Goal: Task Accomplishment & Management: Complete application form

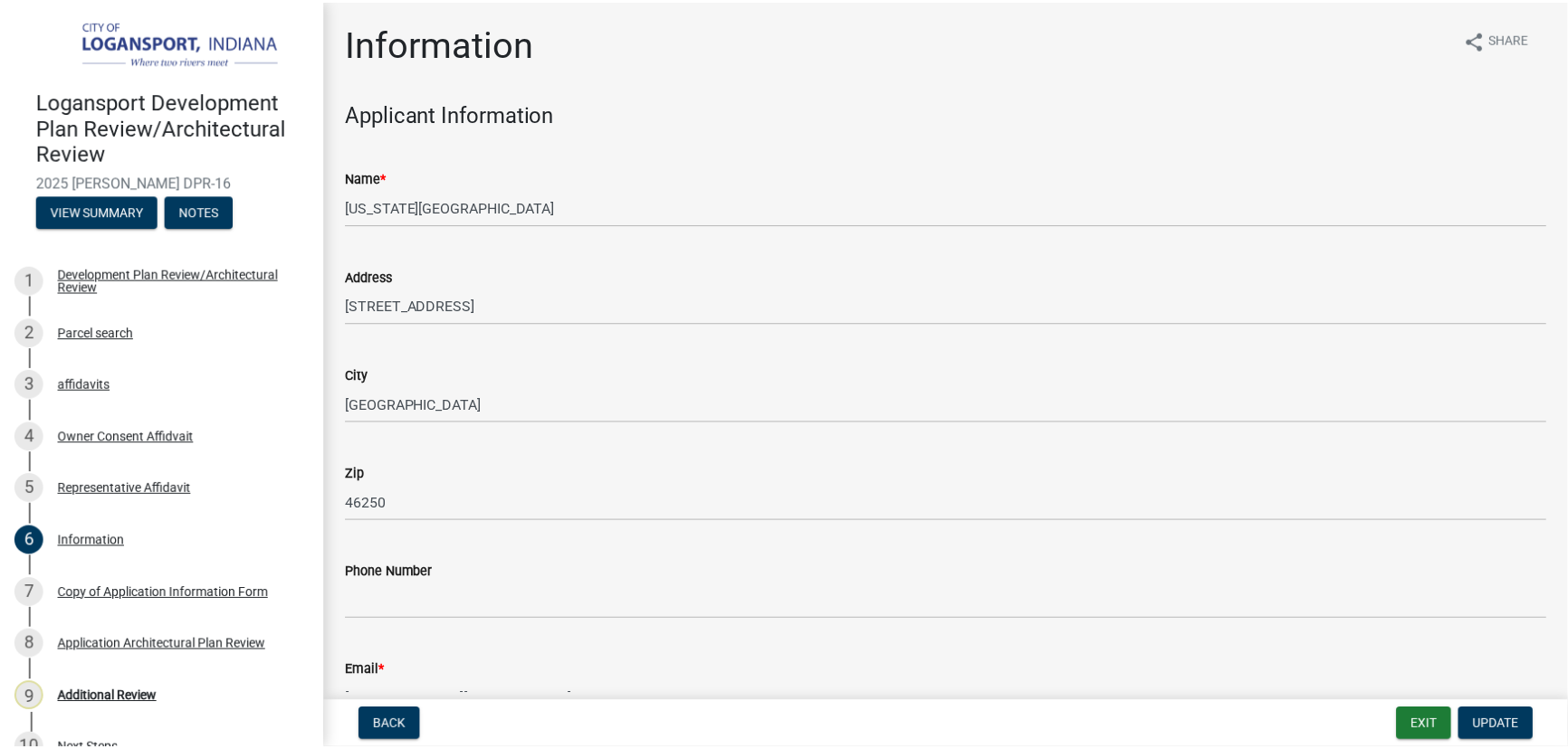
scroll to position [501, 0]
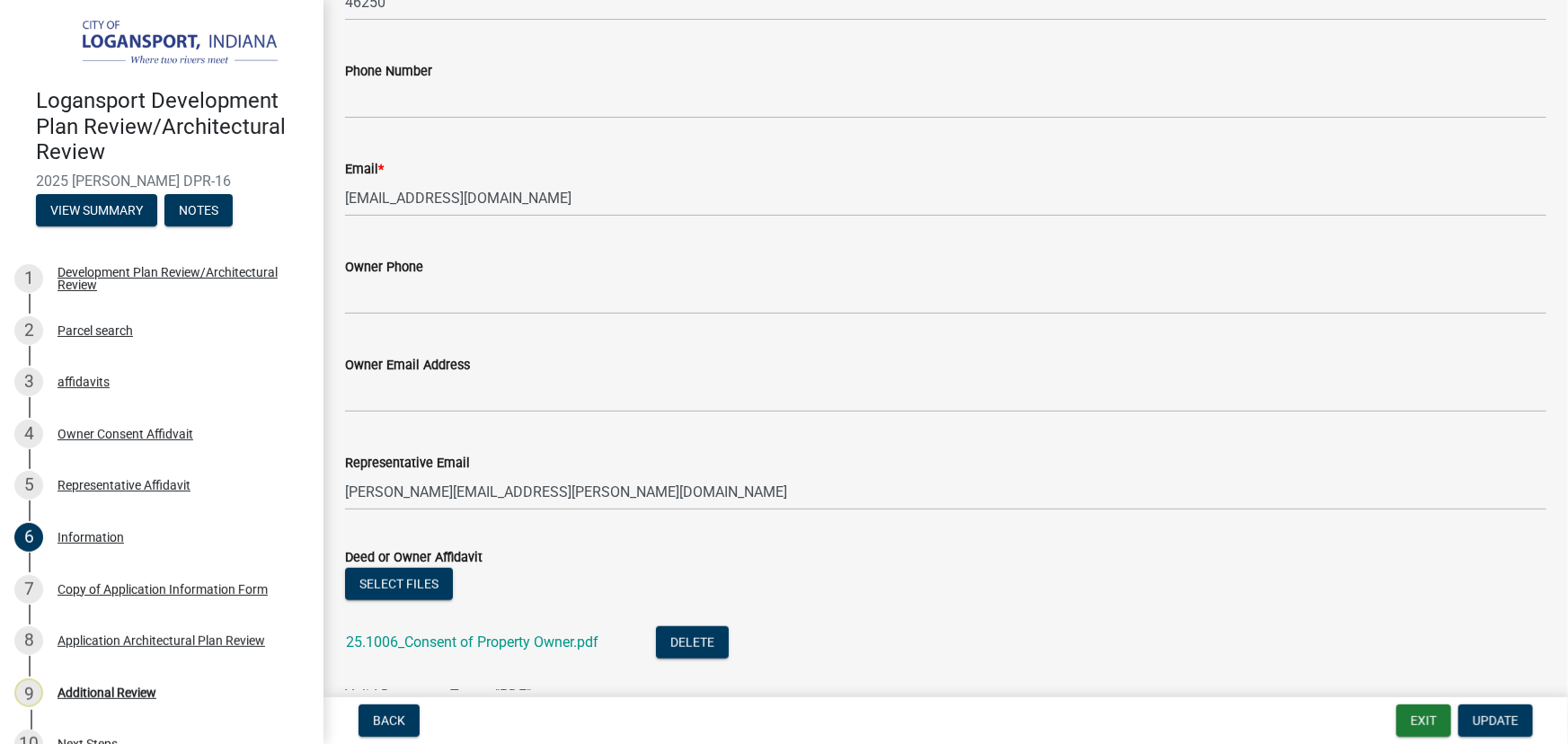
click at [1392, 722] on div "Back Exit Update" at bounding box center [946, 721] width 1216 height 32
click at [1427, 717] on button "Exit" at bounding box center [1424, 721] width 55 height 32
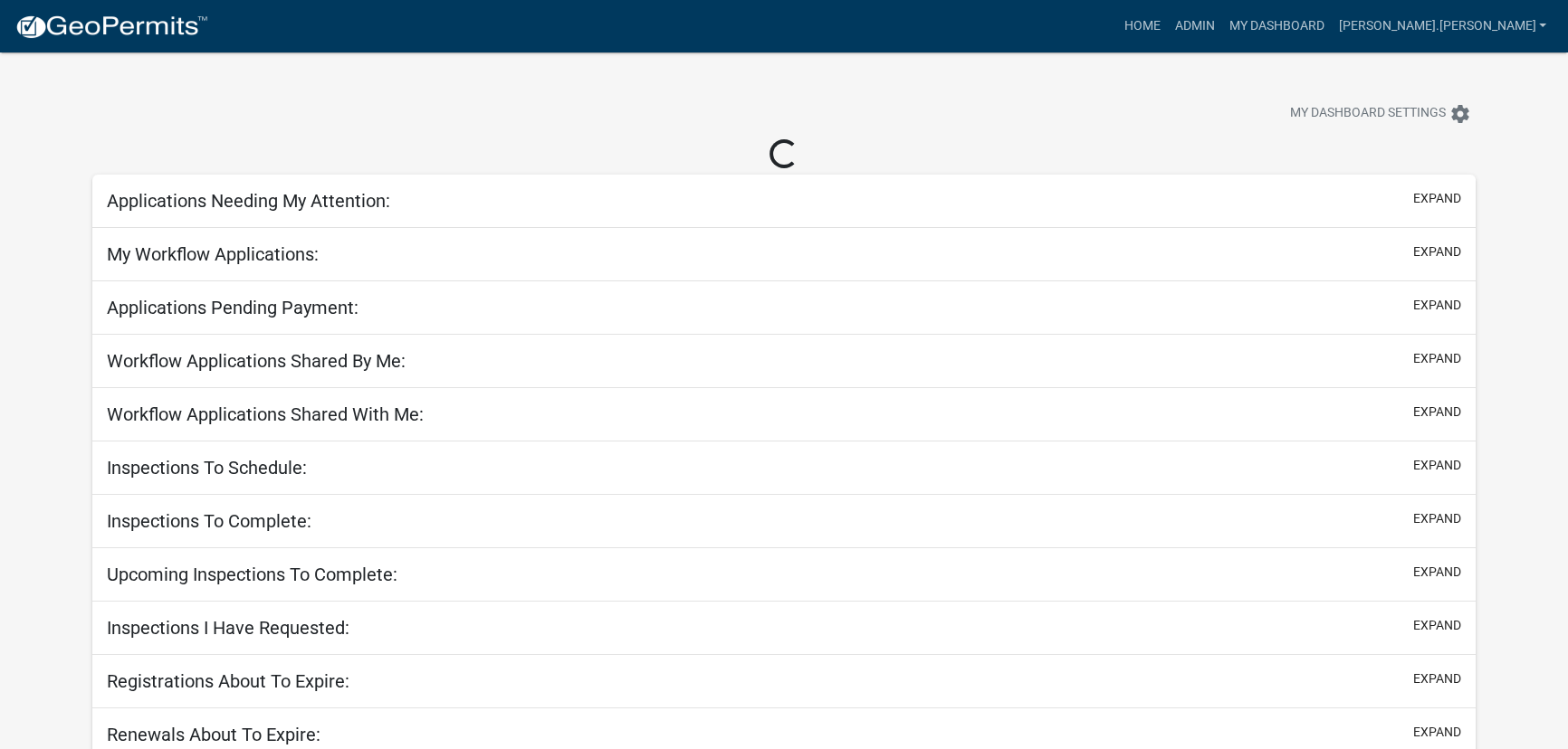
select select "3: 100"
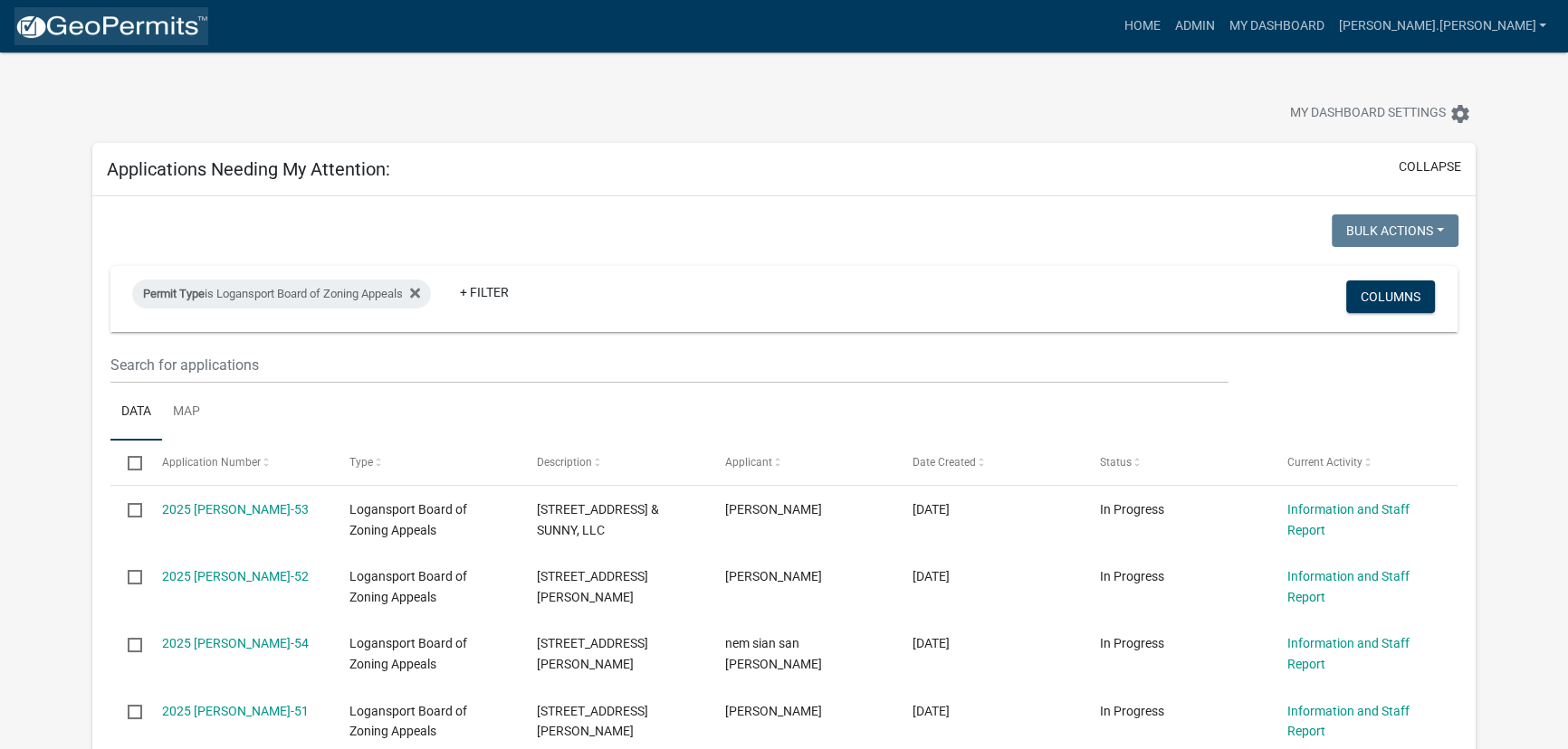
click at [124, 18] on img at bounding box center [111, 27] width 194 height 27
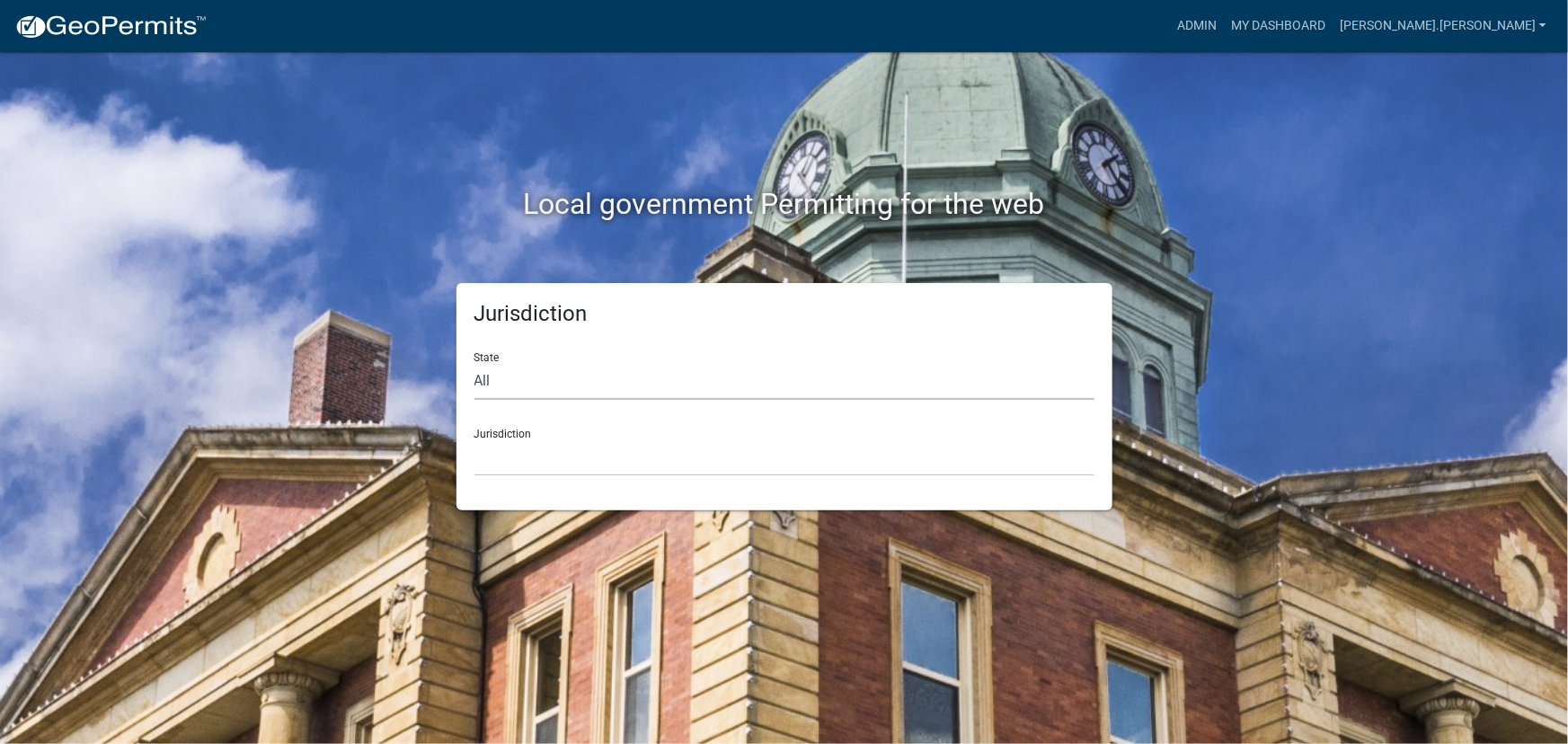
click at [811, 372] on select "All [US_STATE] [US_STATE] [US_STATE] [US_STATE] [US_STATE] [US_STATE] [US_STATE…" at bounding box center [785, 382] width 620 height 37
select select "[US_STATE]"
click at [475, 363] on select "All [US_STATE] [US_STATE] [US_STATE] [US_STATE] [US_STATE] [US_STATE] [US_STATE…" at bounding box center [785, 382] width 620 height 37
click at [716, 454] on select "City of [GEOGRAPHIC_DATA], [US_STATE] City of [GEOGRAPHIC_DATA], [US_STATE] Cit…" at bounding box center [785, 458] width 620 height 37
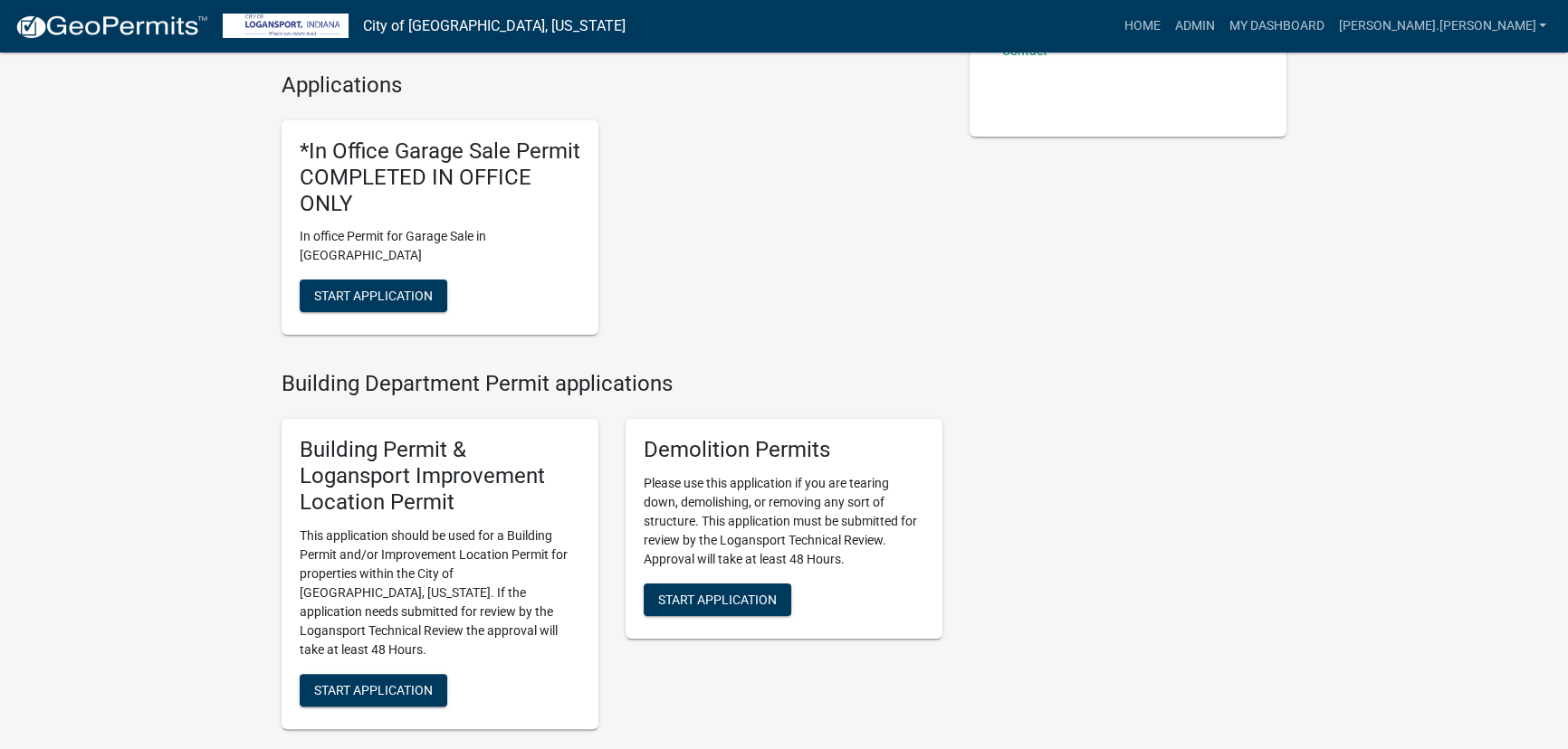
scroll to position [493, 0]
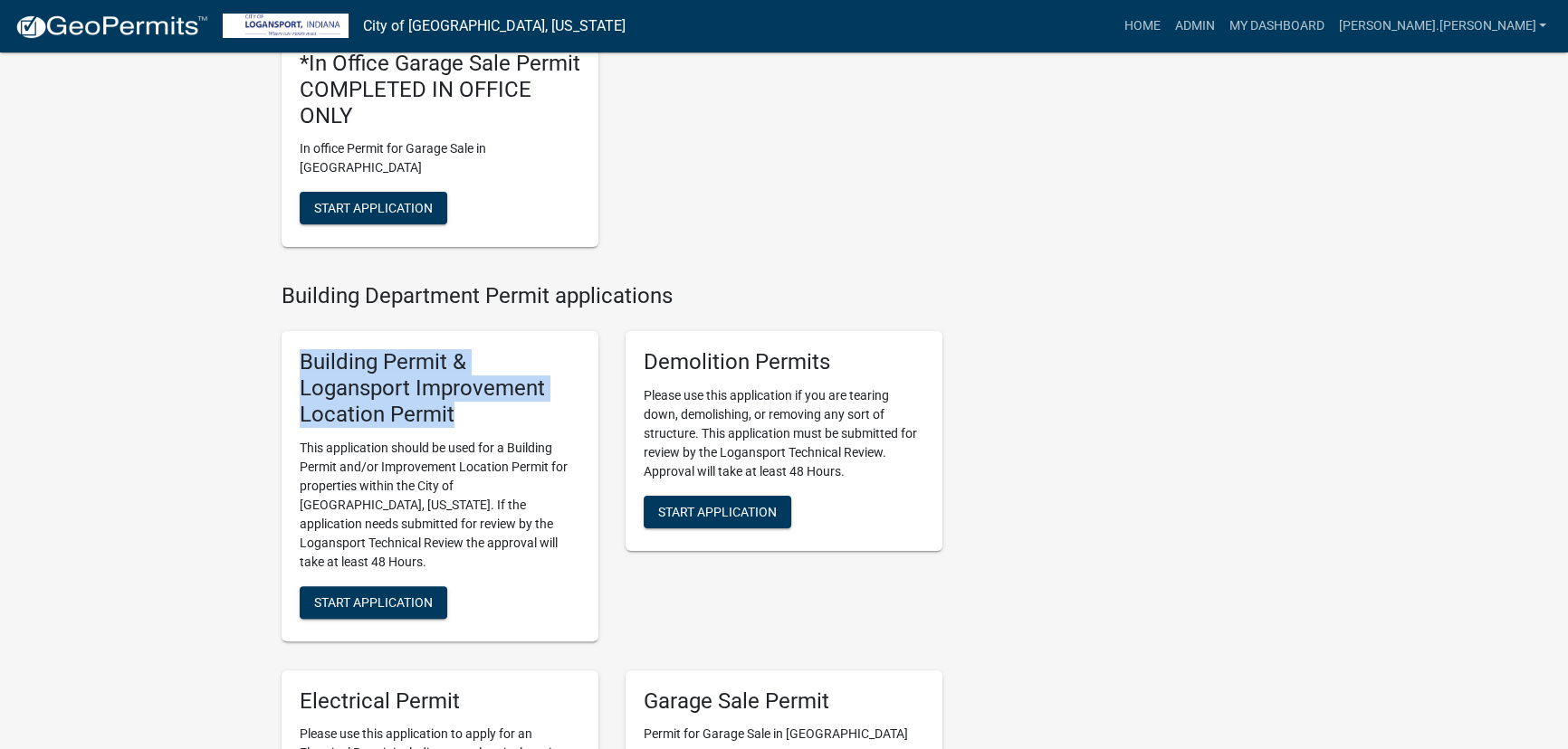
drag, startPoint x: 300, startPoint y: 340, endPoint x: 461, endPoint y: 400, distance: 171.8
click at [461, 400] on h5 "Building Permit & Logansport Improvement Location Permit" at bounding box center [440, 388] width 281 height 78
copy h5 "Building Permit & Logansport Improvement Location Permit"
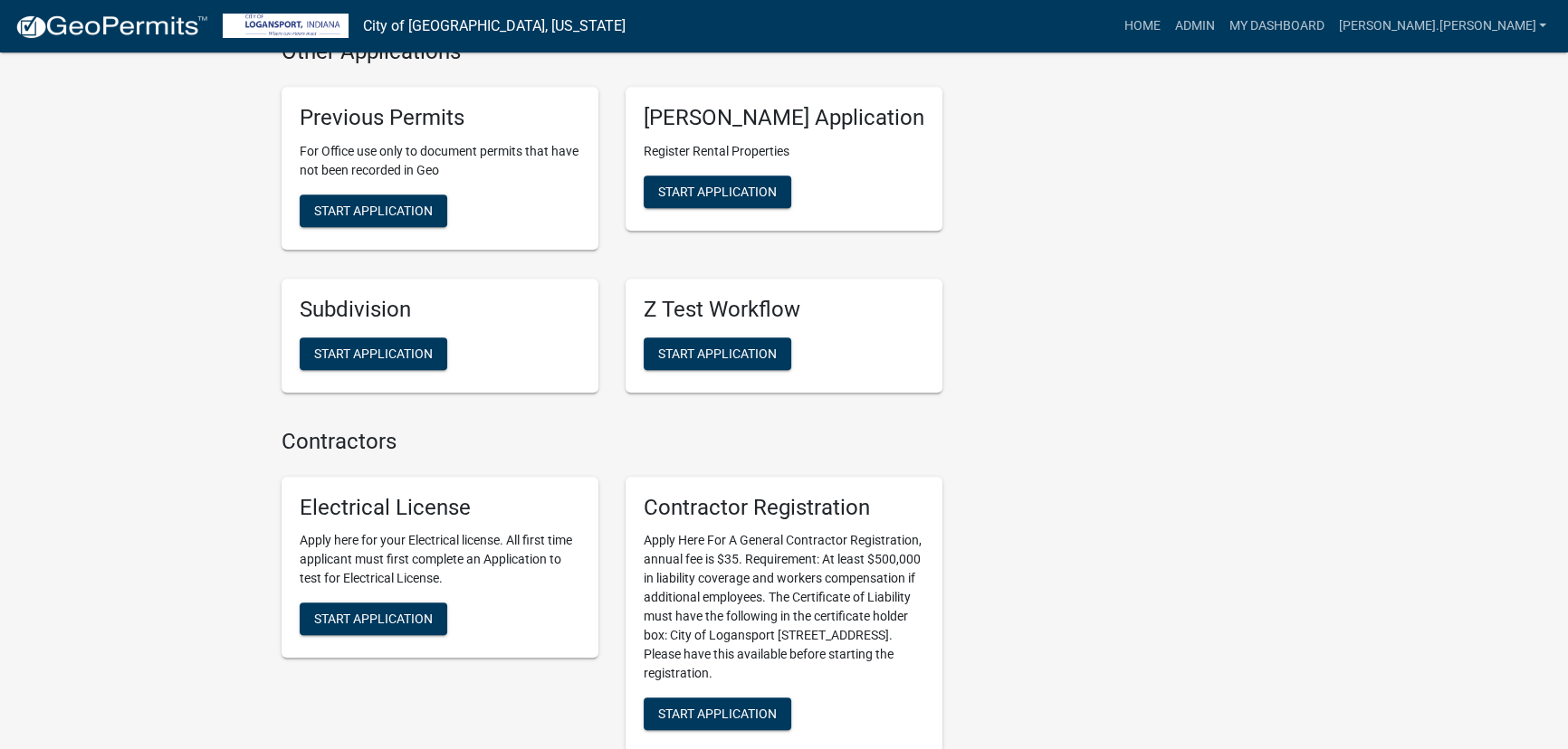
scroll to position [2534, 0]
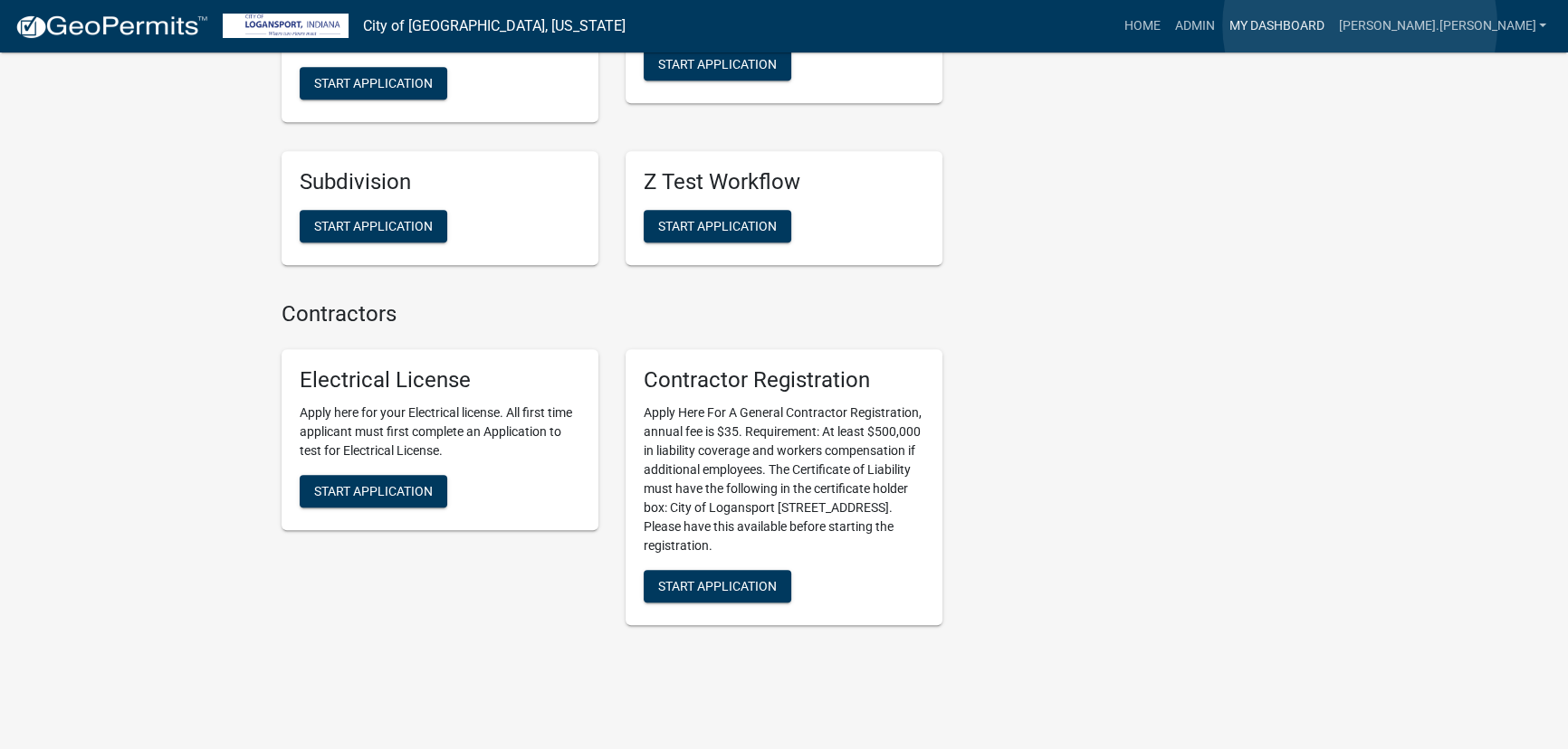
click at [1331, 26] on link "My Dashboard" at bounding box center [1276, 26] width 109 height 34
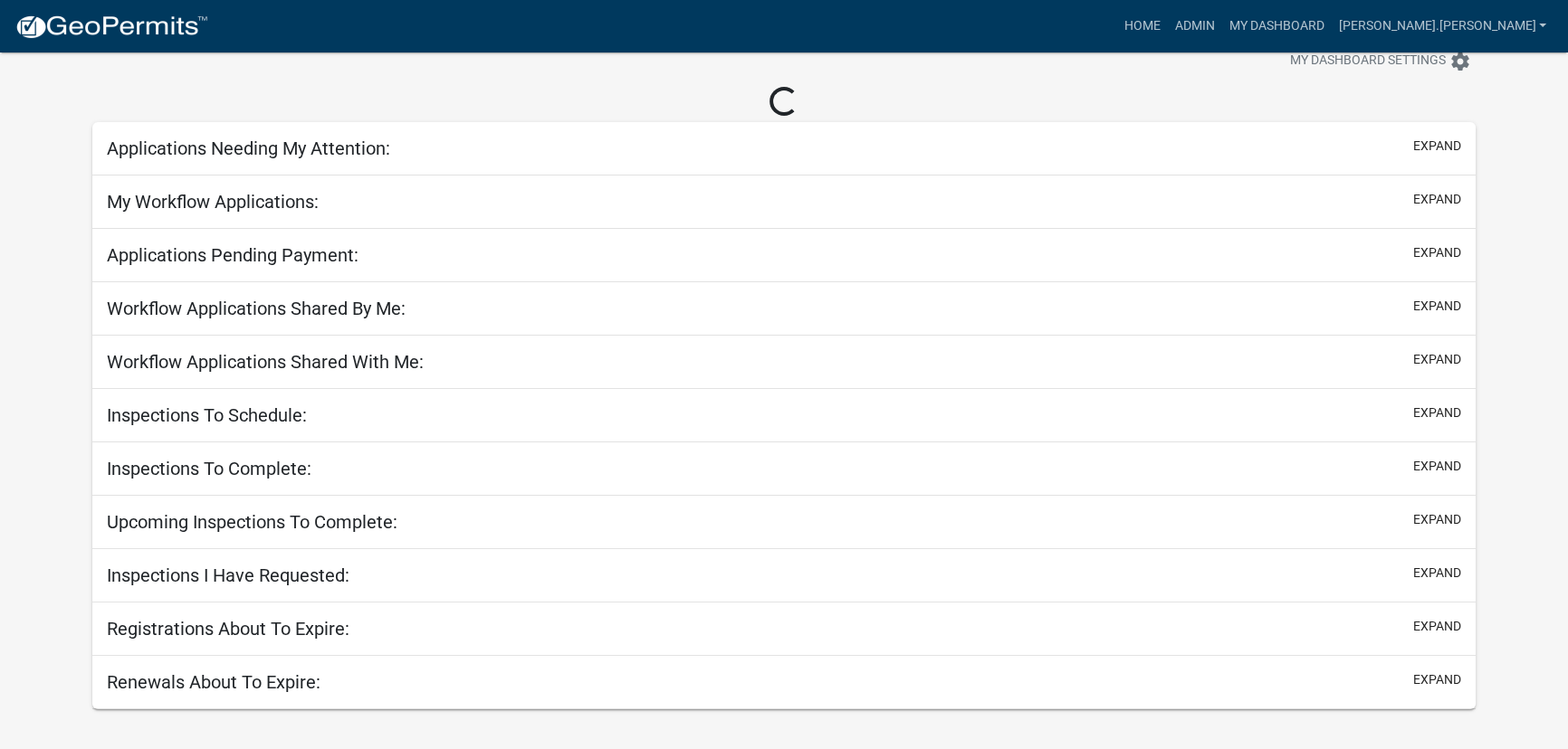
select select "3: 100"
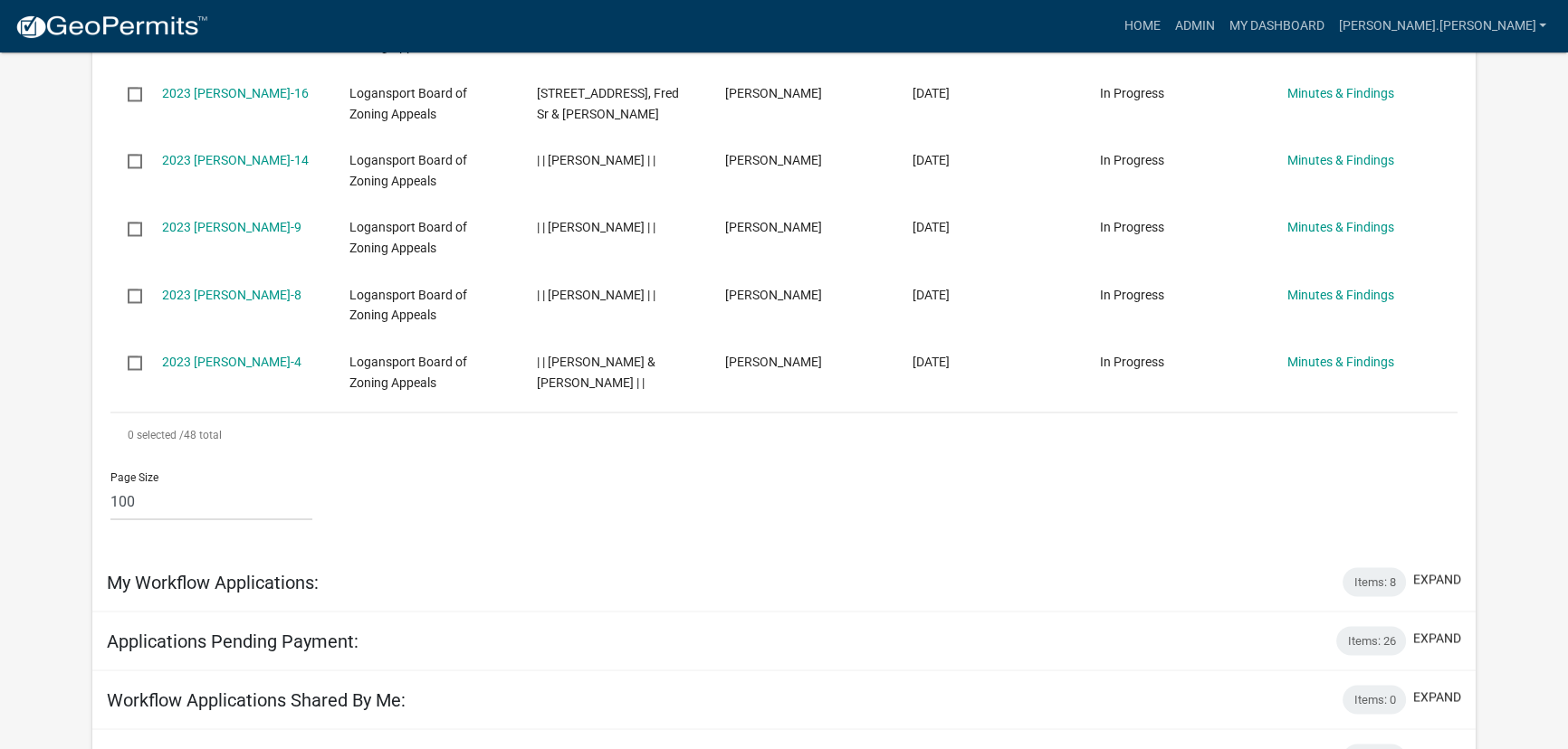
scroll to position [3865, 0]
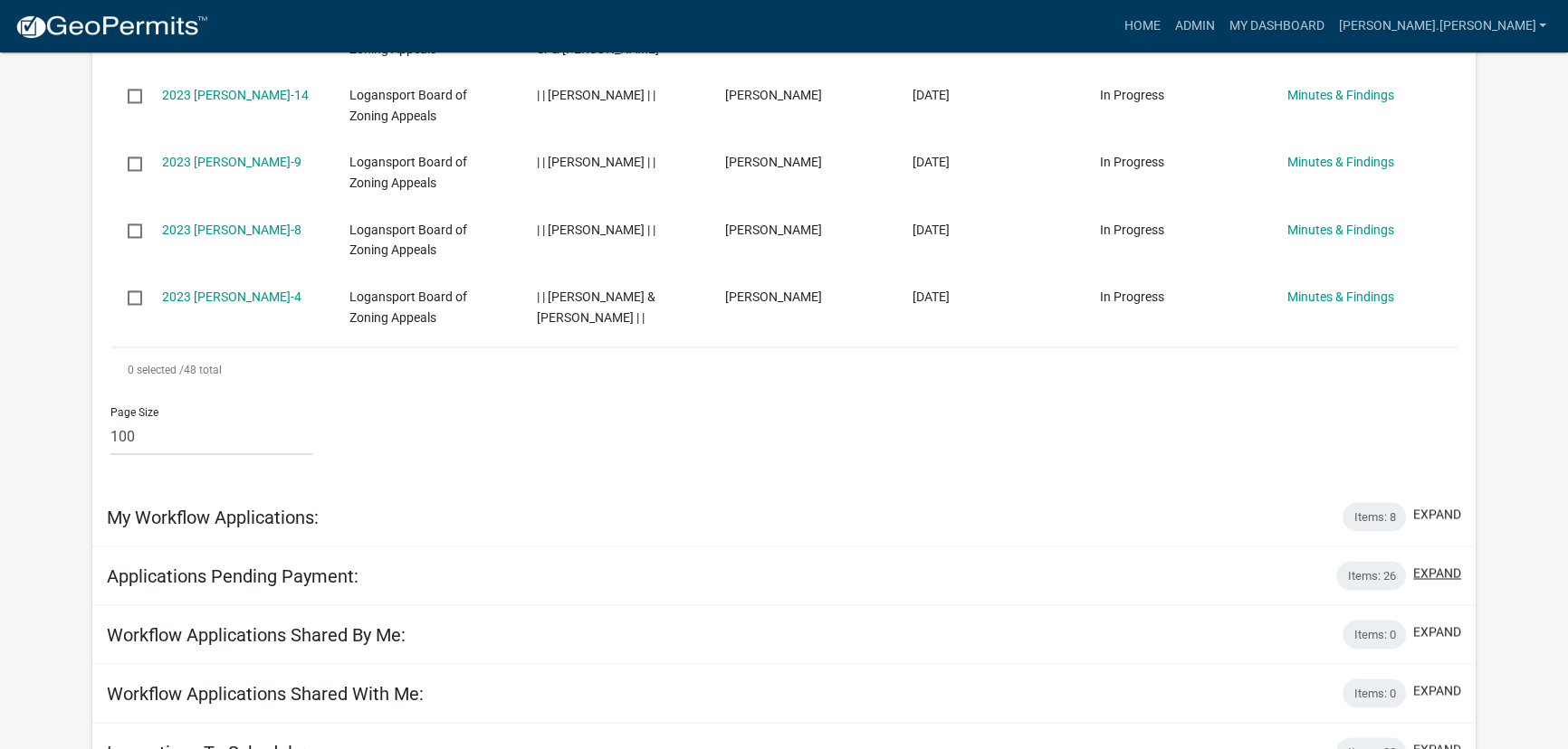
click at [1430, 563] on button "expand" at bounding box center [1438, 573] width 48 height 19
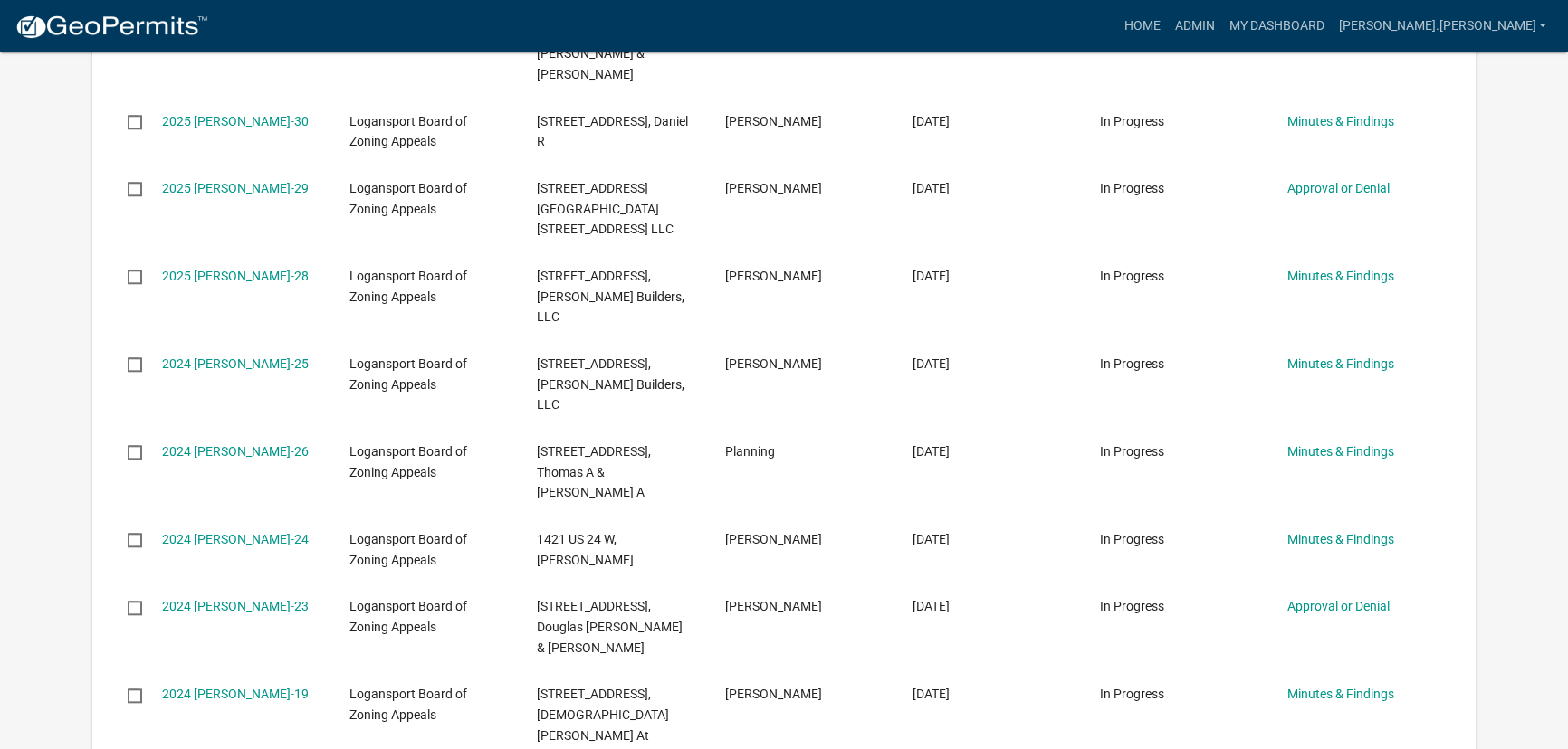
scroll to position [2303, 0]
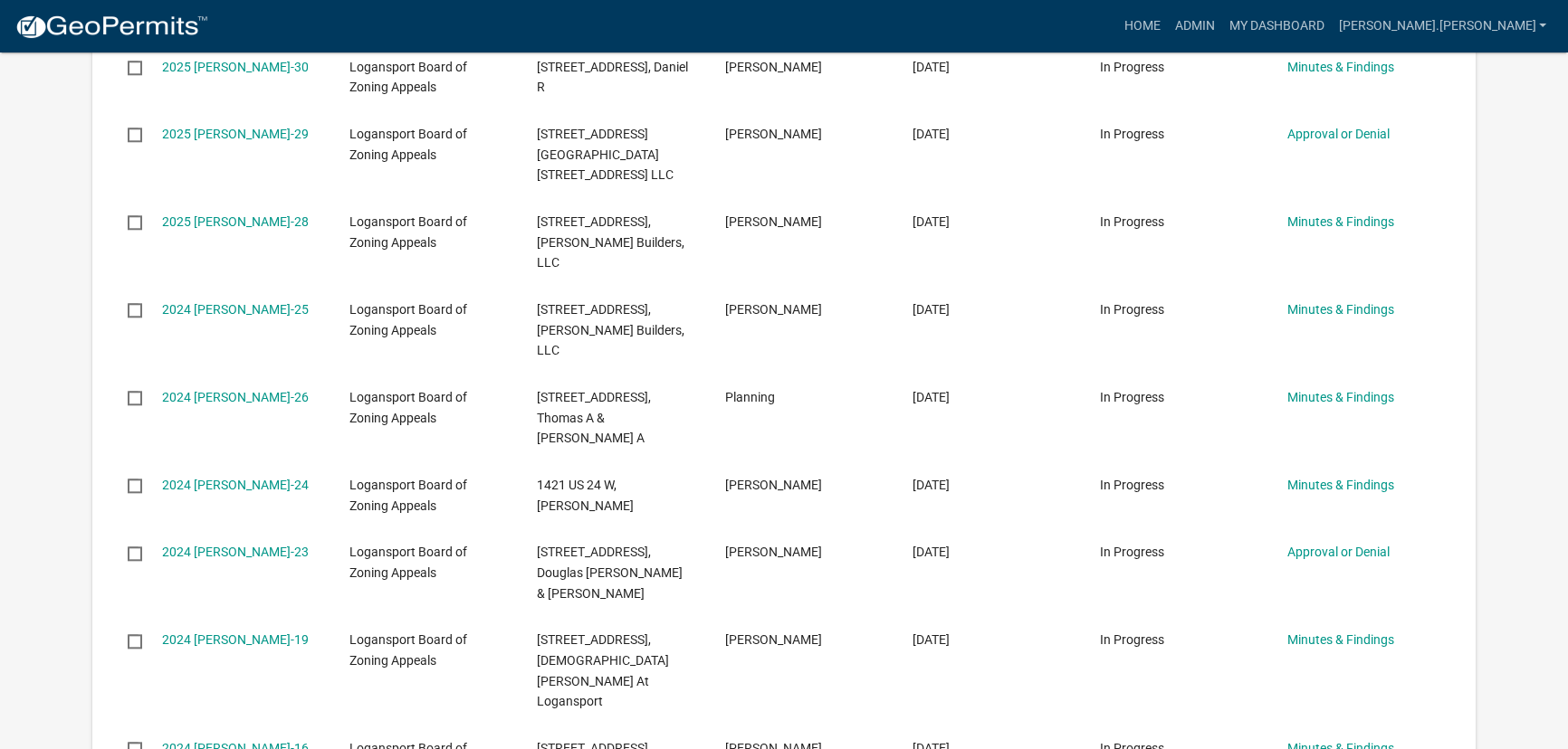
drag, startPoint x: 921, startPoint y: 505, endPoint x: 1485, endPoint y: 470, distance: 565.1
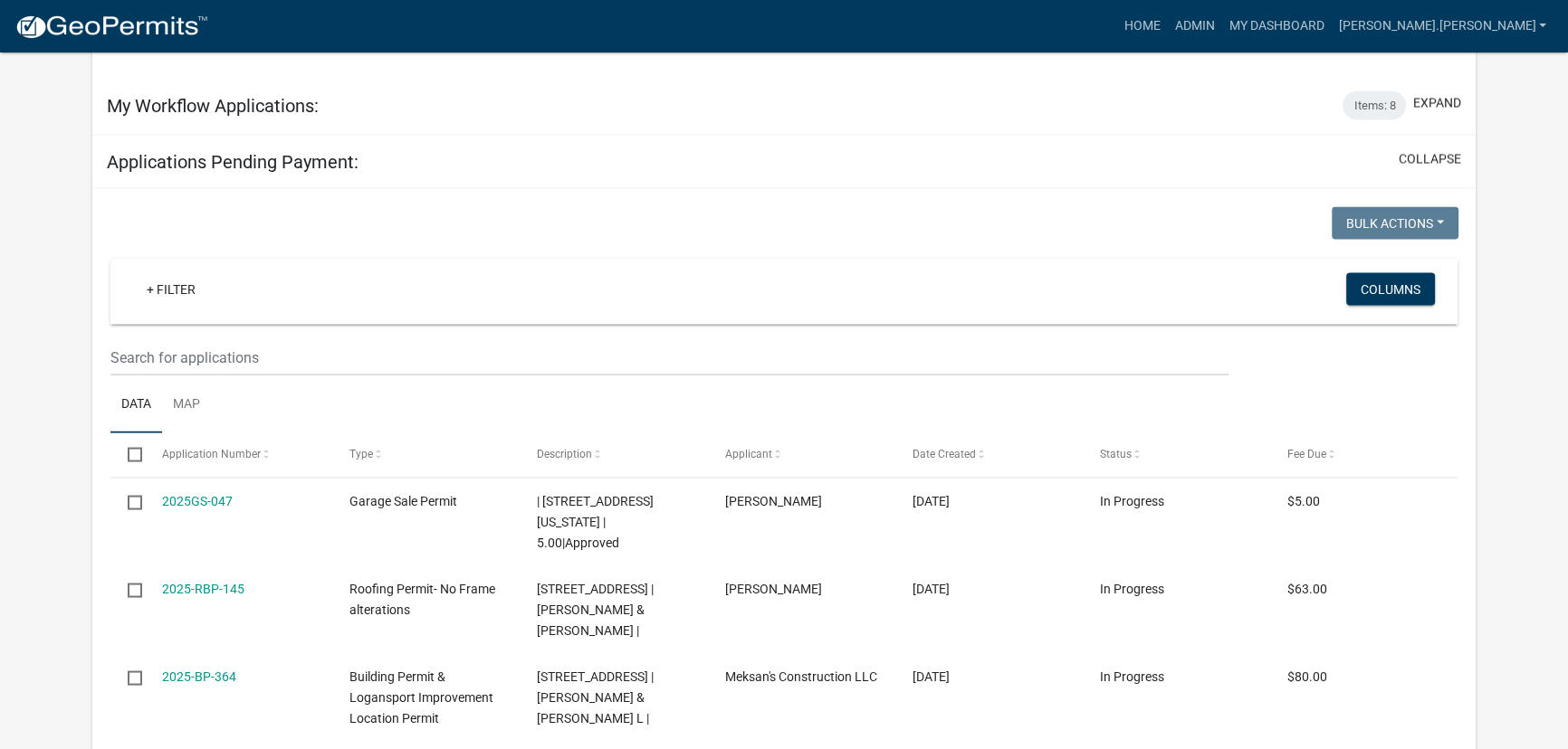
scroll to position [4359, 0]
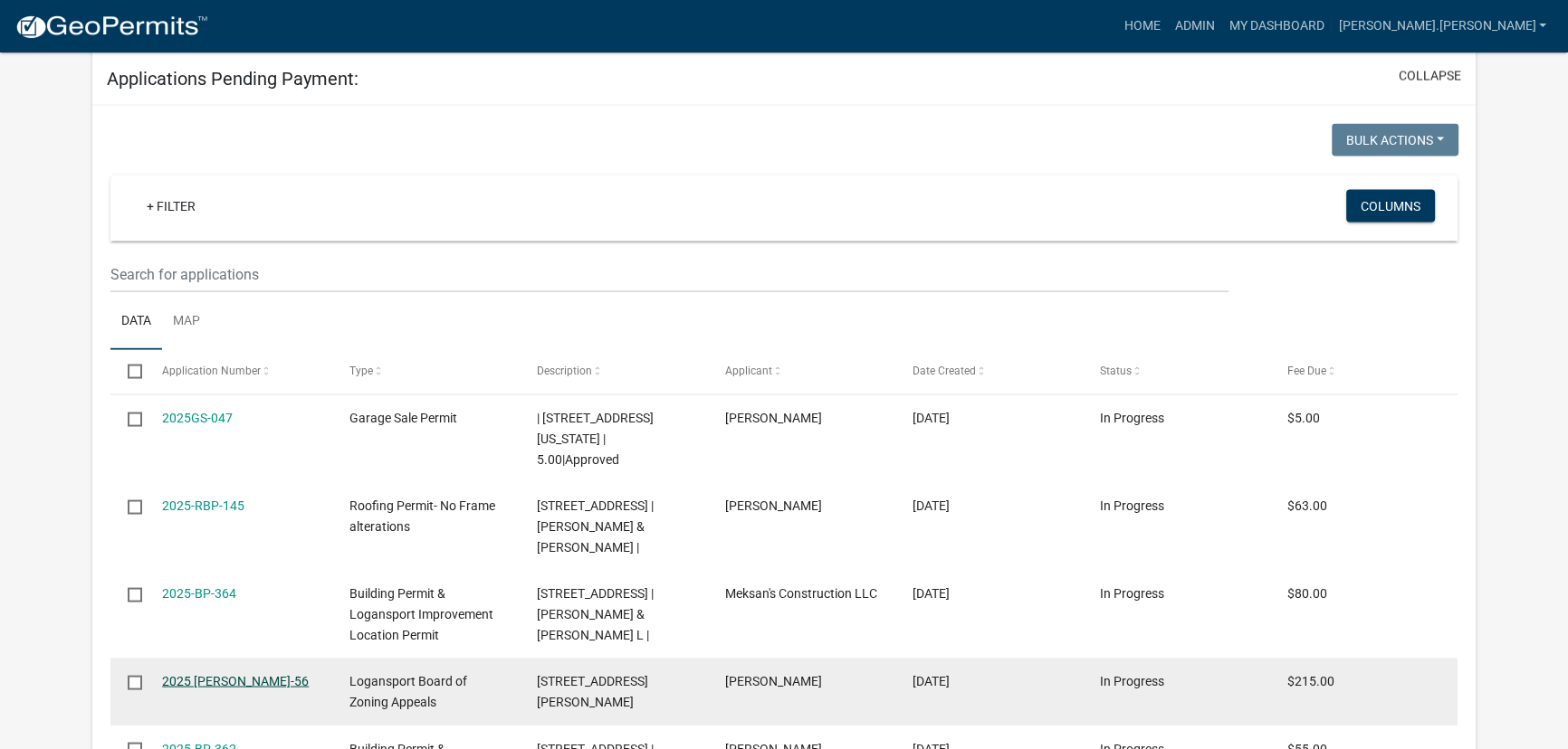
click at [190, 674] on link "2025 [PERSON_NAME]-56" at bounding box center [235, 681] width 147 height 14
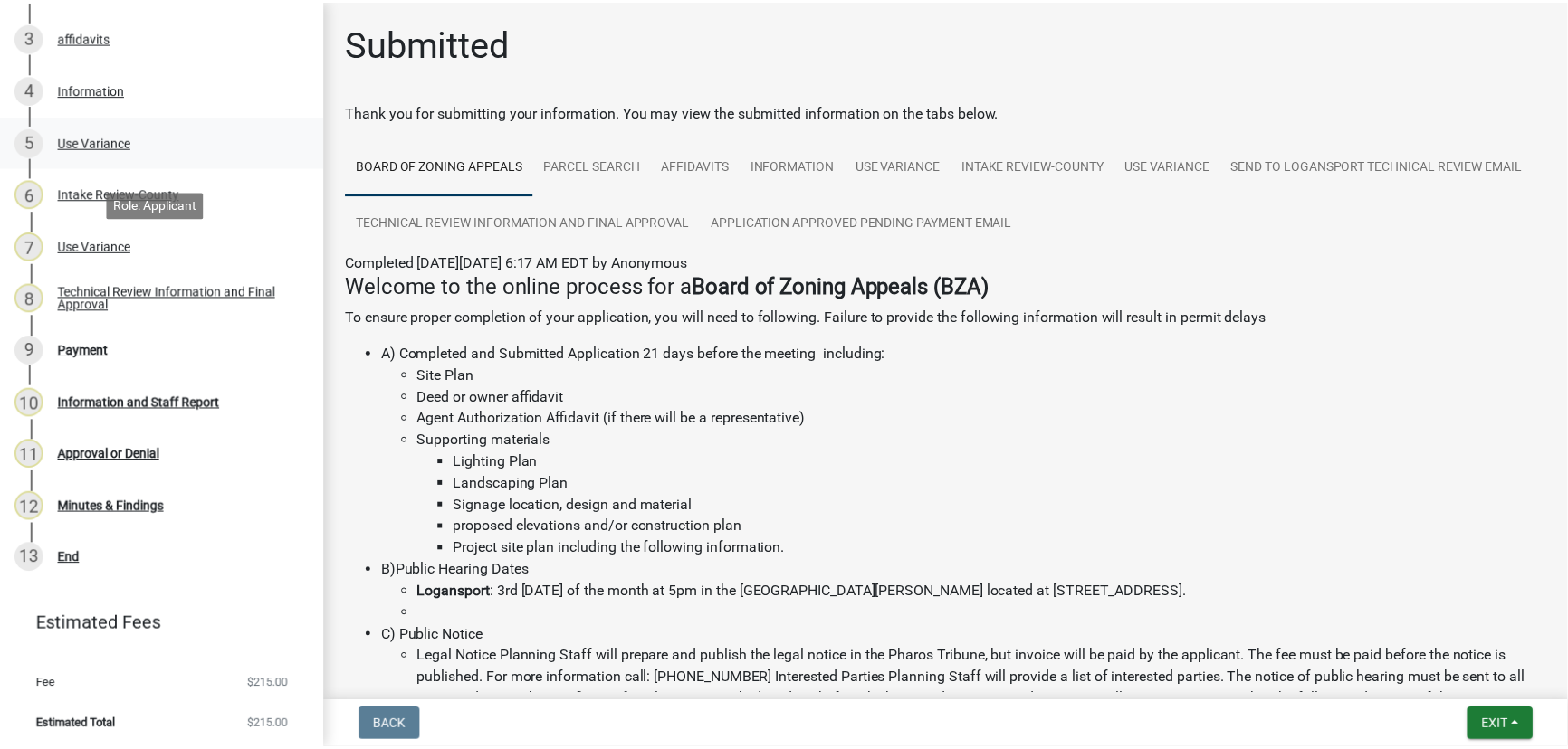
scroll to position [358, 0]
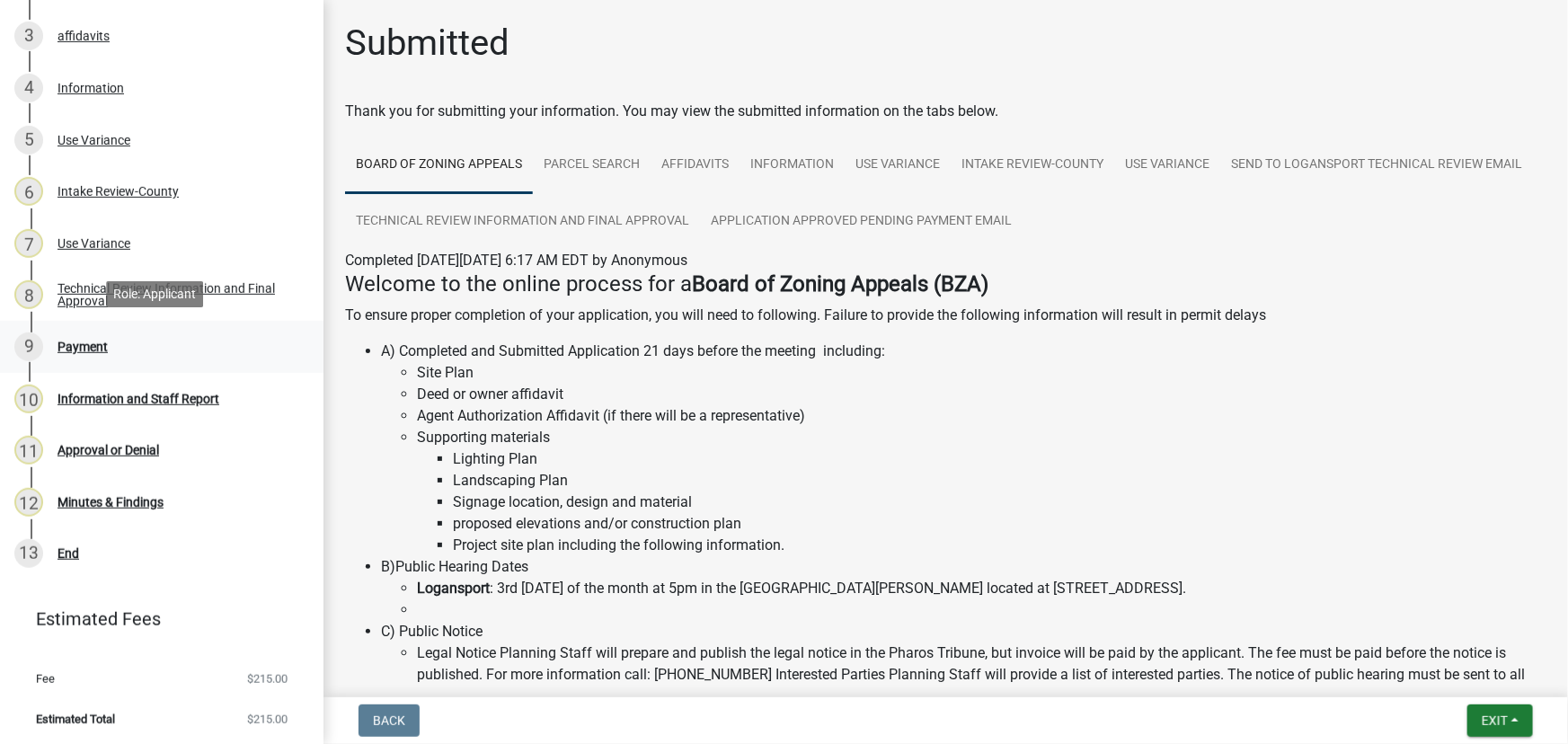
click at [89, 346] on div "Payment" at bounding box center [82, 346] width 50 height 12
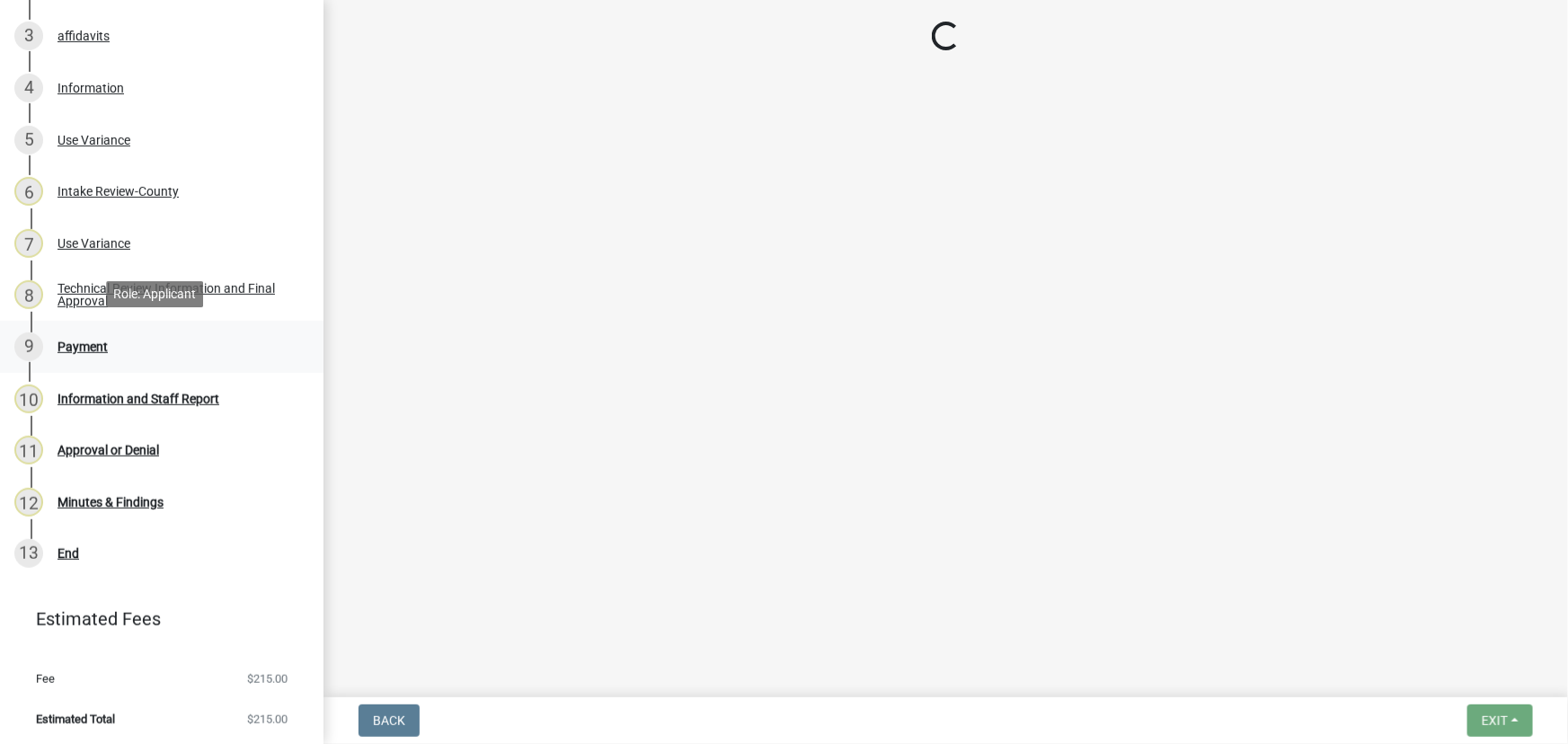
select select "3: 3"
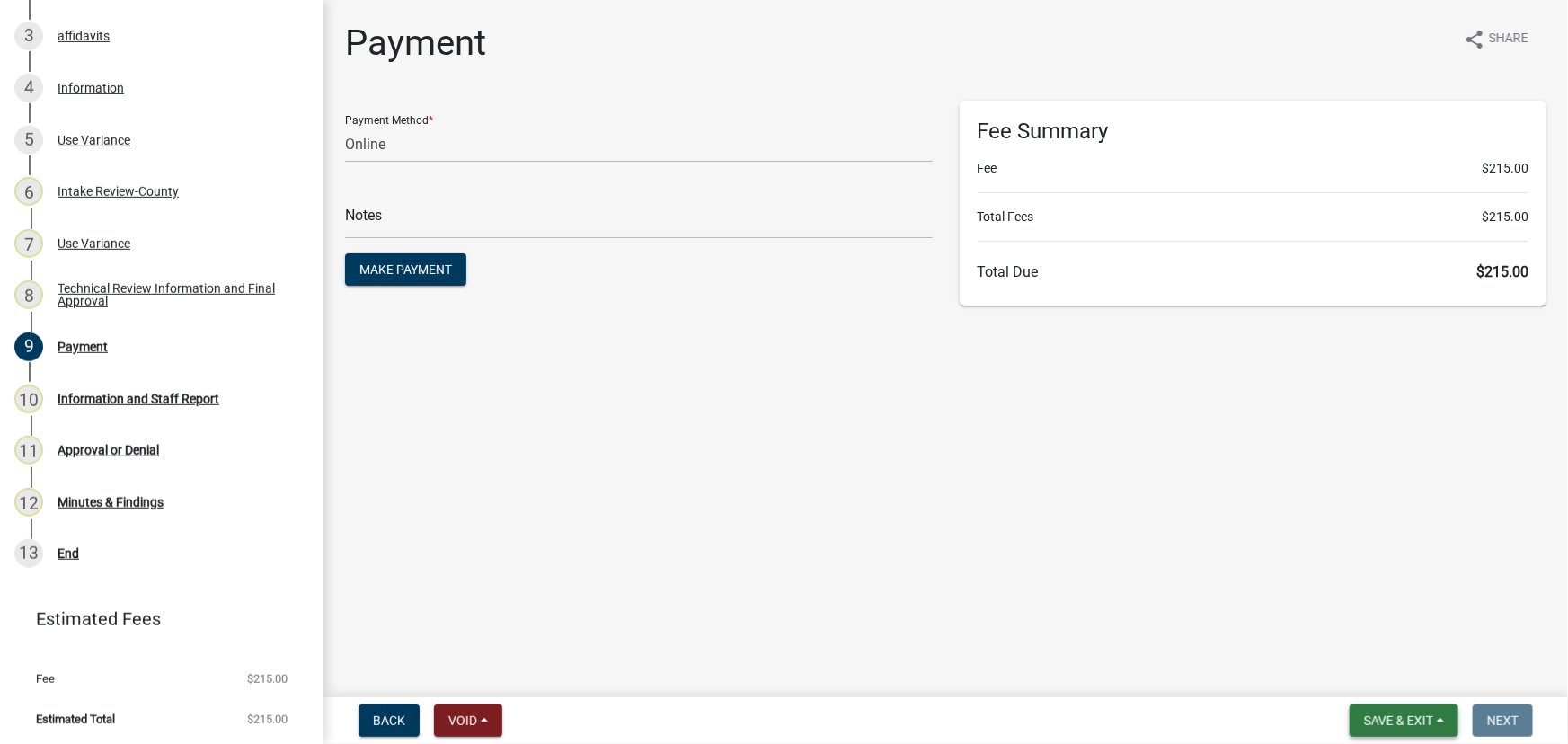
click at [1422, 716] on span "Save & Exit" at bounding box center [1399, 720] width 69 height 14
click at [1384, 655] on button "Save & Exit" at bounding box center [1386, 674] width 144 height 43
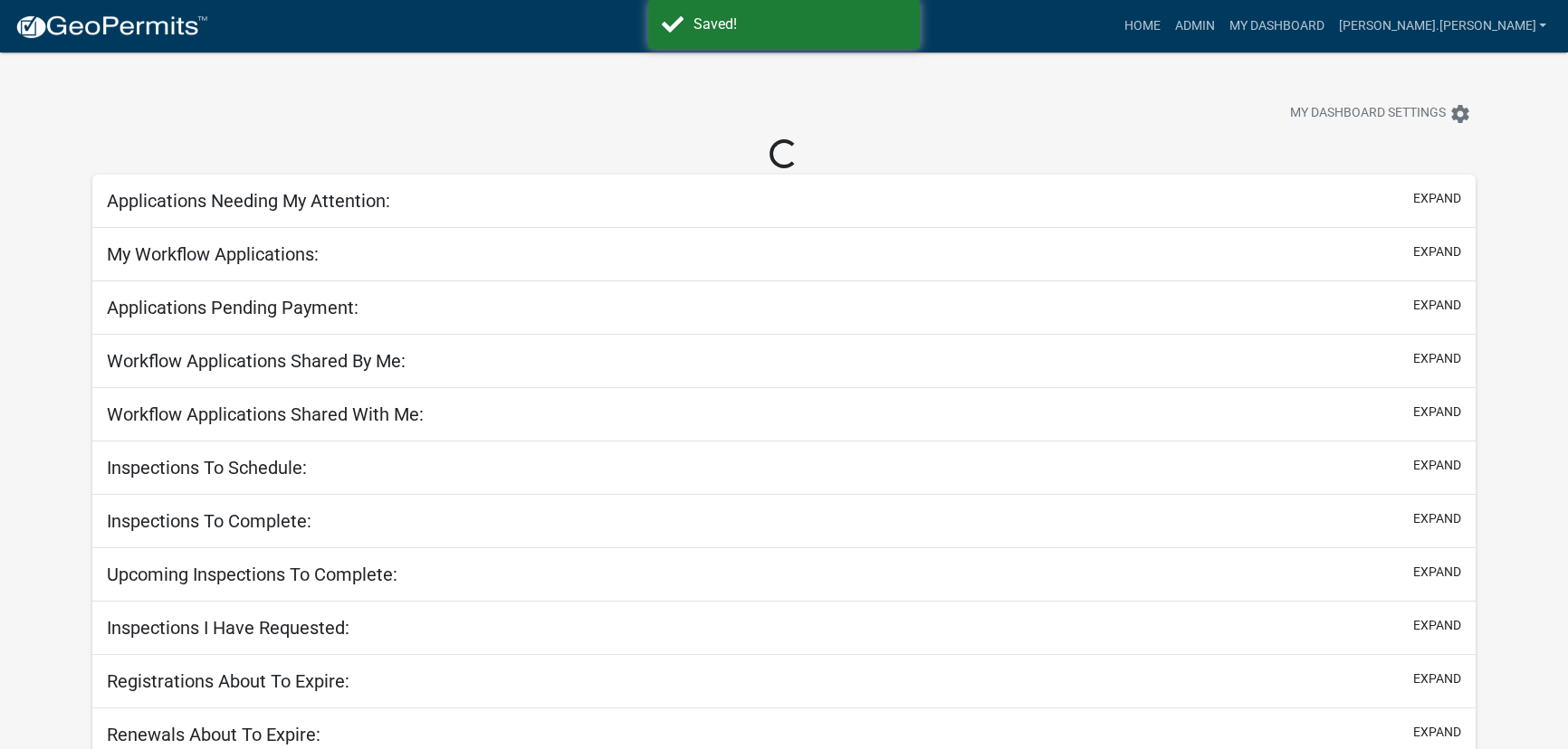
select select "3: 100"
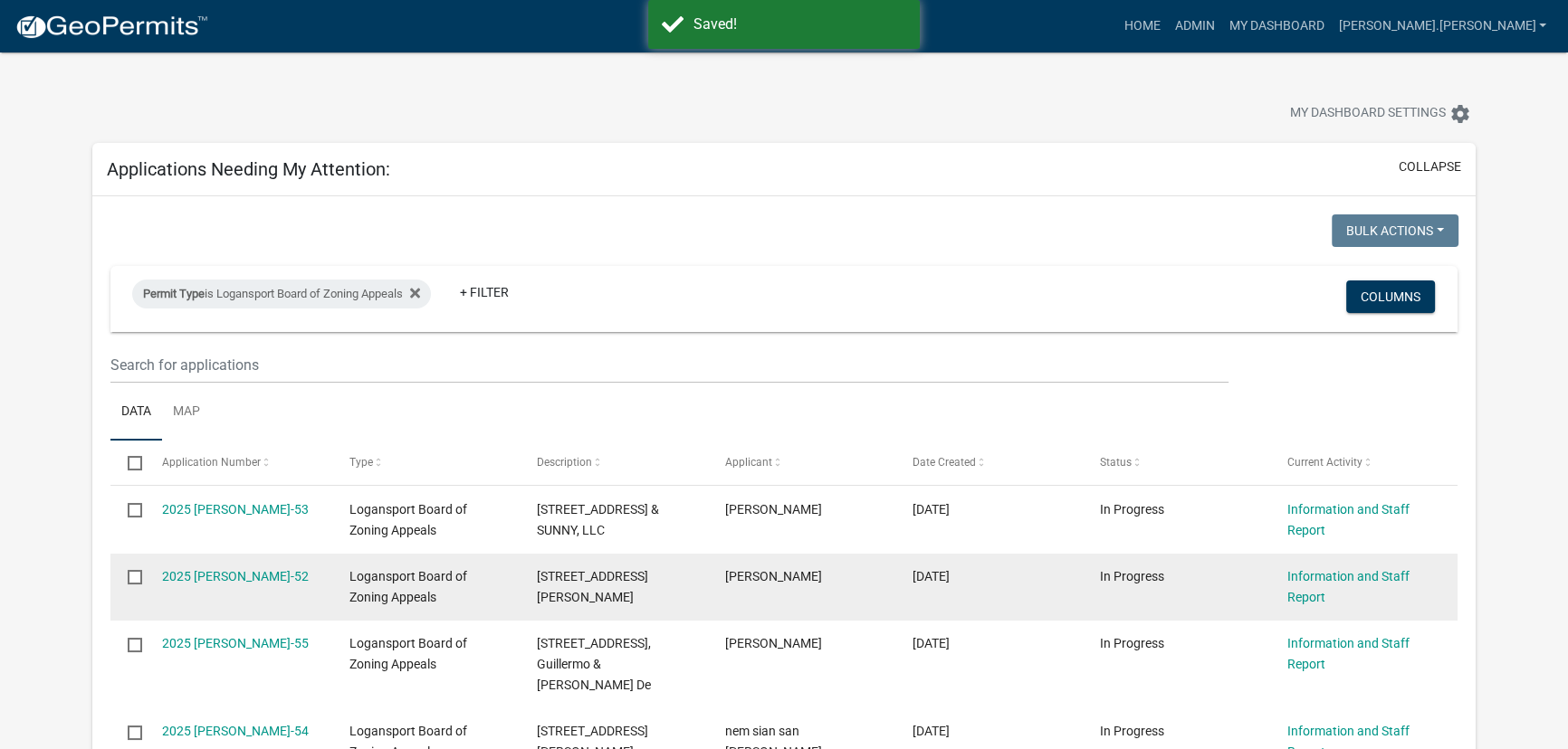
scroll to position [164, 0]
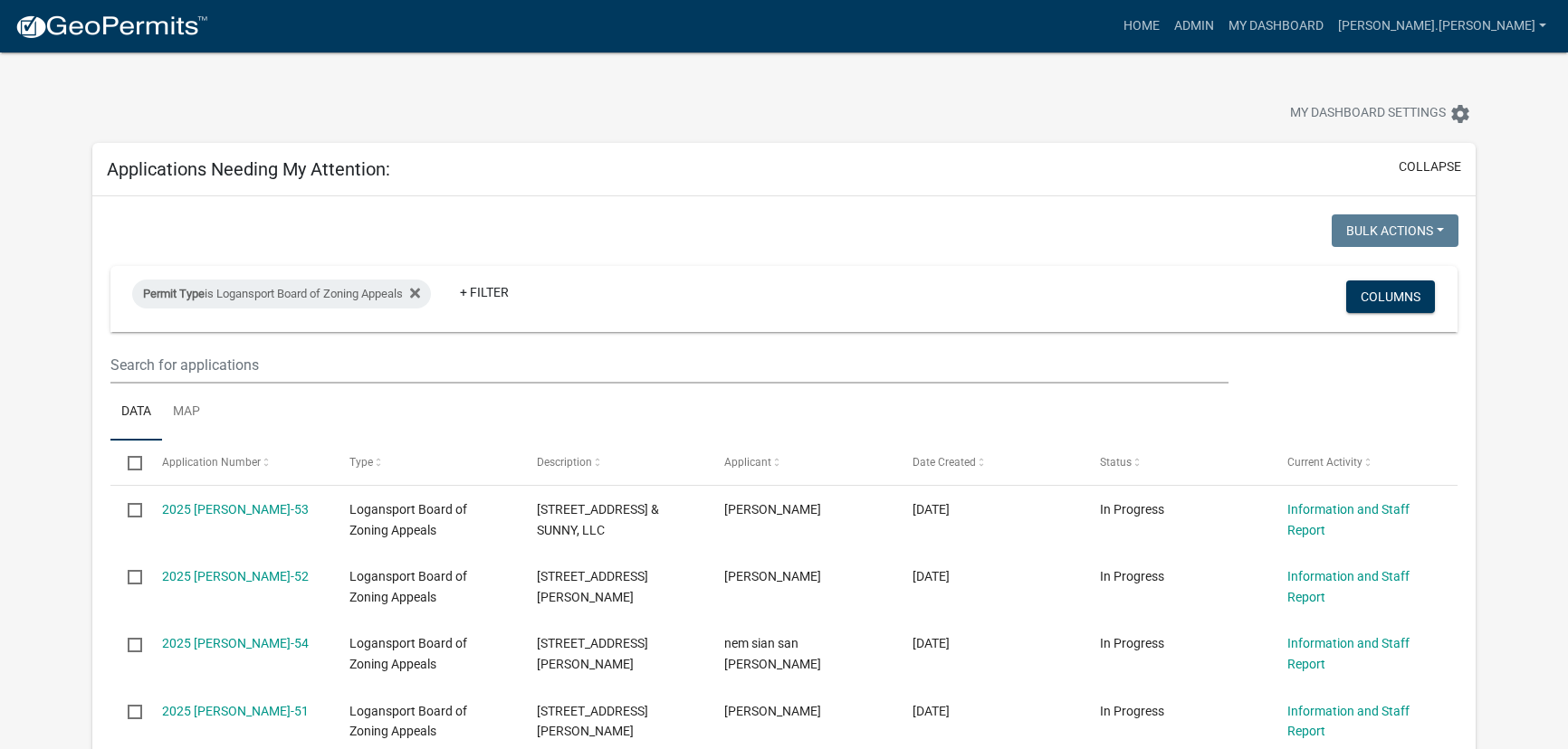
select select "3: 100"
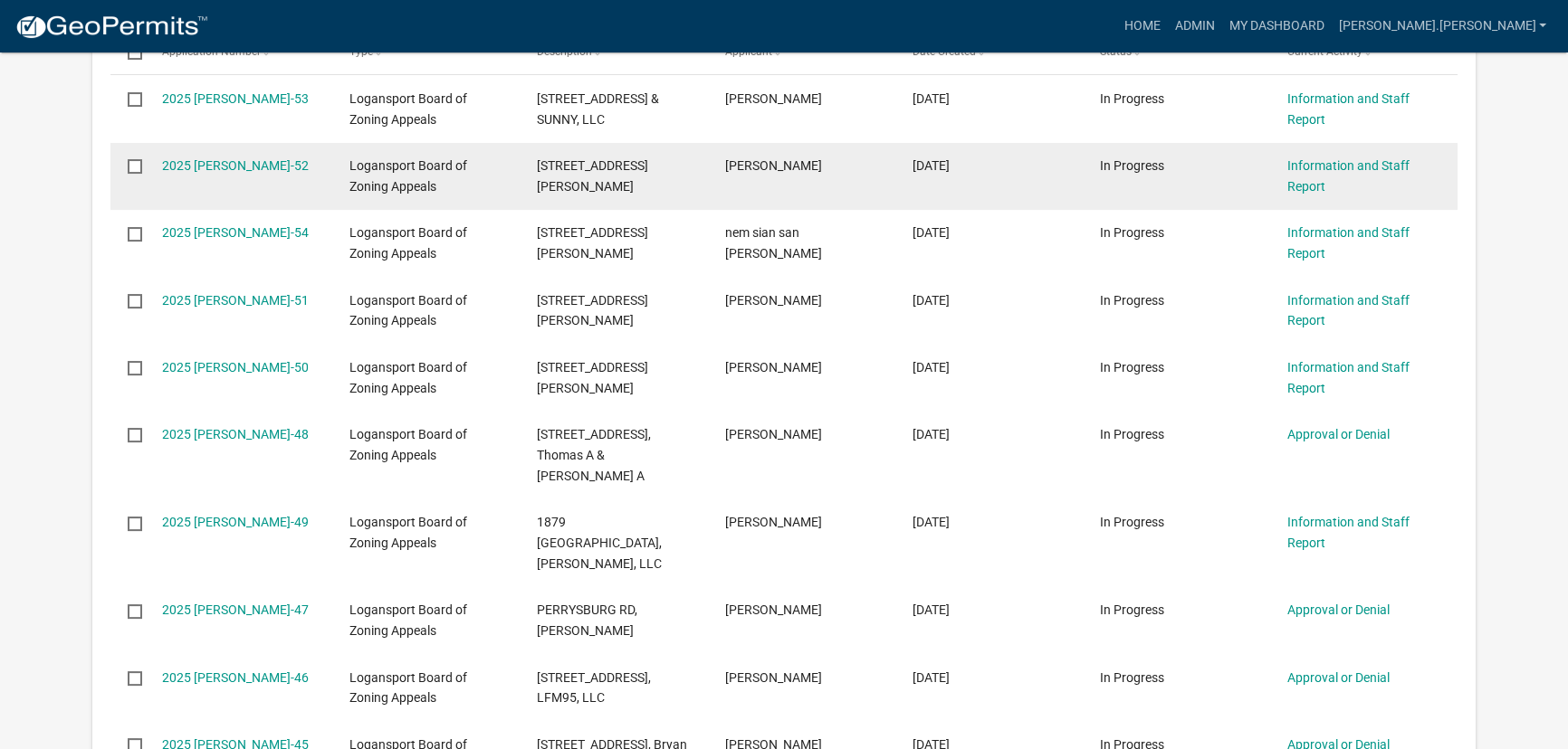
scroll to position [329, 0]
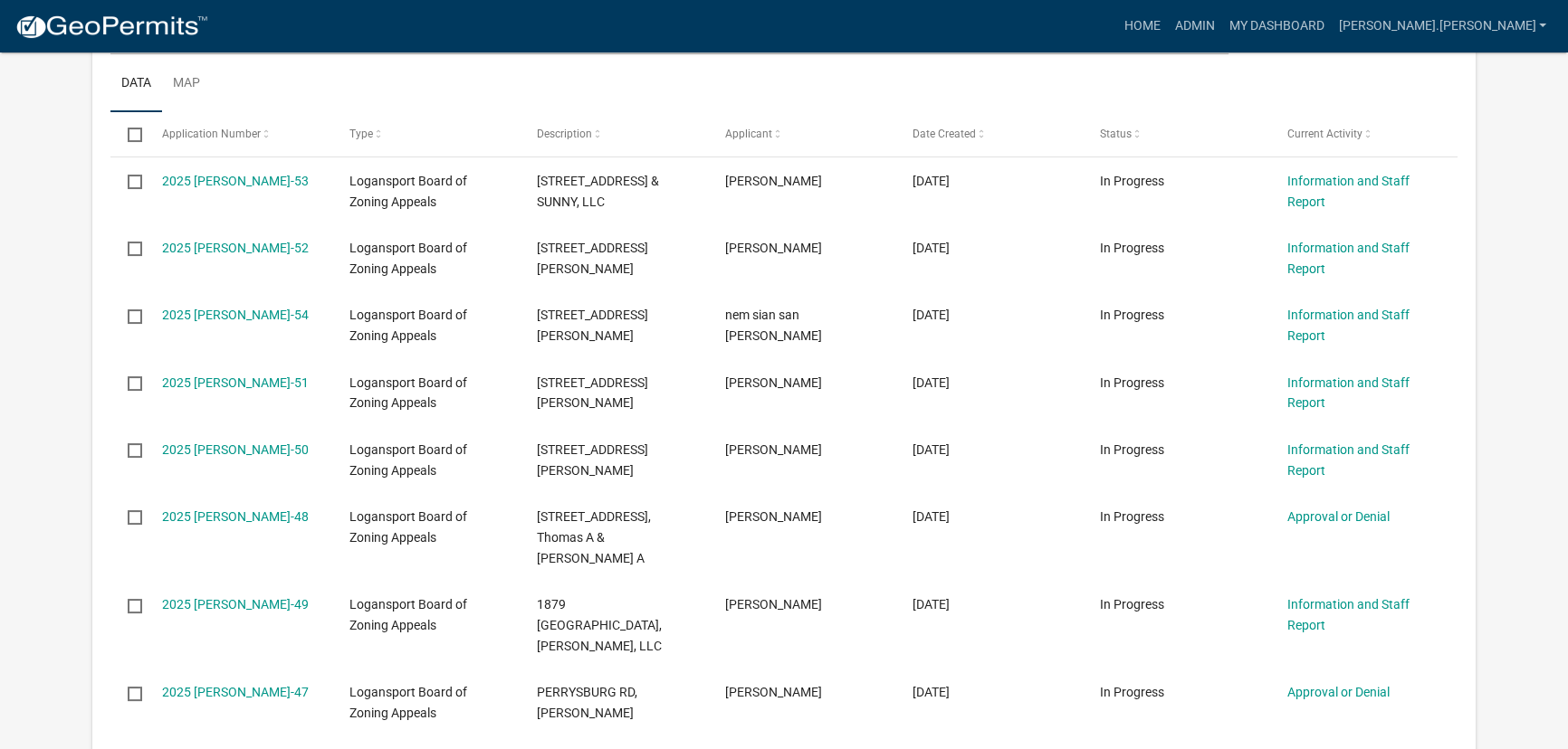
drag, startPoint x: 16, startPoint y: 597, endPoint x: 56, endPoint y: 279, distance: 320.5
